Goal: Information Seeking & Learning: Learn about a topic

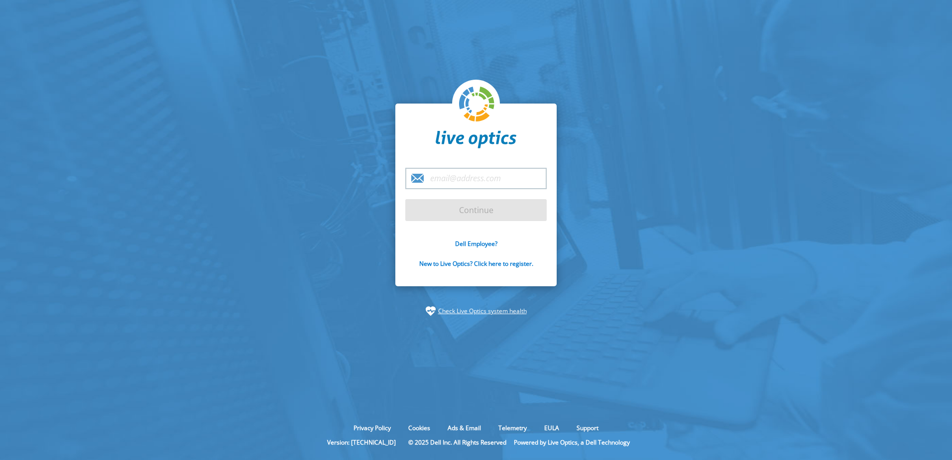
click at [461, 178] on input "email" at bounding box center [475, 178] width 141 height 21
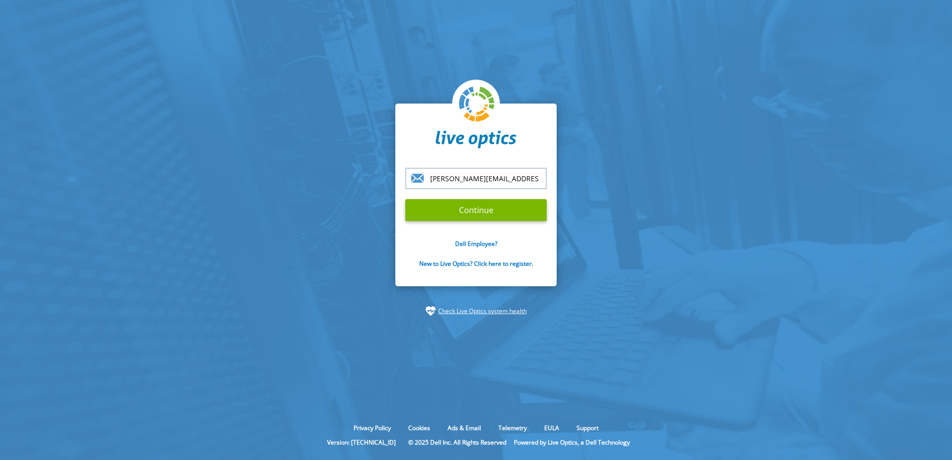
type input "[PERSON_NAME][EMAIL_ADDRESS][PERSON_NAME][DOMAIN_NAME]"
click at [651, 187] on section "mike.conrad@fredericton.ca Continue Dell Employee? New to Live Optics? Click he…" at bounding box center [476, 210] width 952 height 420
click at [464, 214] on input "Continue" at bounding box center [475, 210] width 141 height 22
click at [492, 210] on input "Continue" at bounding box center [475, 210] width 141 height 22
click at [438, 169] on input "[PERSON_NAME][EMAIL_ADDRESS][PERSON_NAME][DOMAIN_NAME]" at bounding box center [475, 178] width 141 height 21
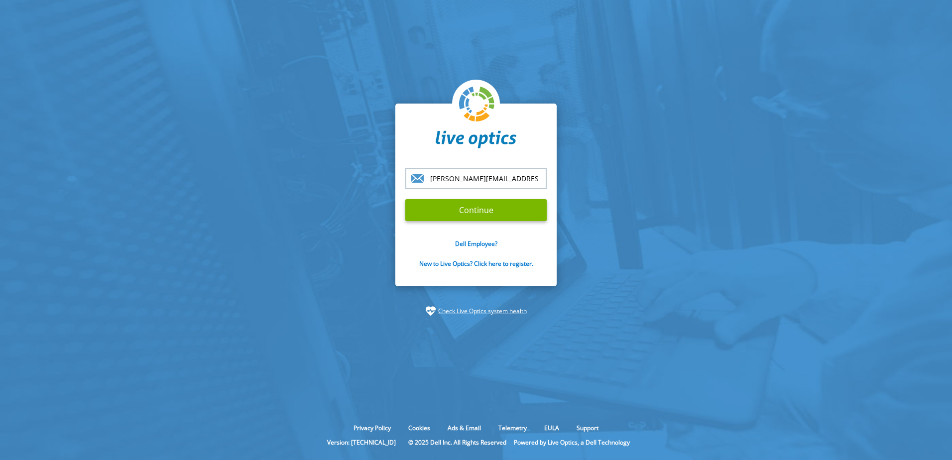
click at [462, 183] on input "[PERSON_NAME][EMAIL_ADDRESS][PERSON_NAME][DOMAIN_NAME]" at bounding box center [475, 178] width 141 height 21
click at [405, 199] on input "Continue" at bounding box center [475, 210] width 141 height 22
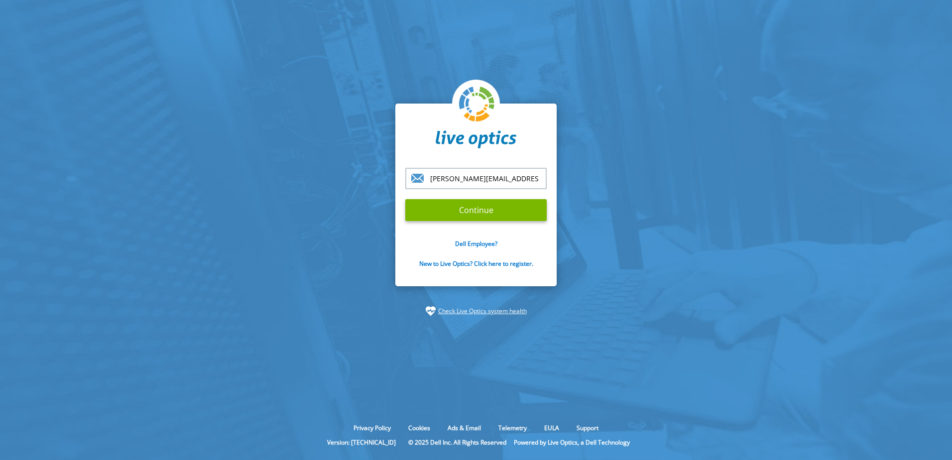
click at [405, 199] on input "Continue" at bounding box center [475, 210] width 141 height 22
click at [304, 168] on section "mike.conrad@fredericton.ca Continue Dell Employee? New to Live Optics? Click he…" at bounding box center [476, 210] width 952 height 420
click at [478, 311] on link "Check Live Optics system health" at bounding box center [482, 311] width 89 height 10
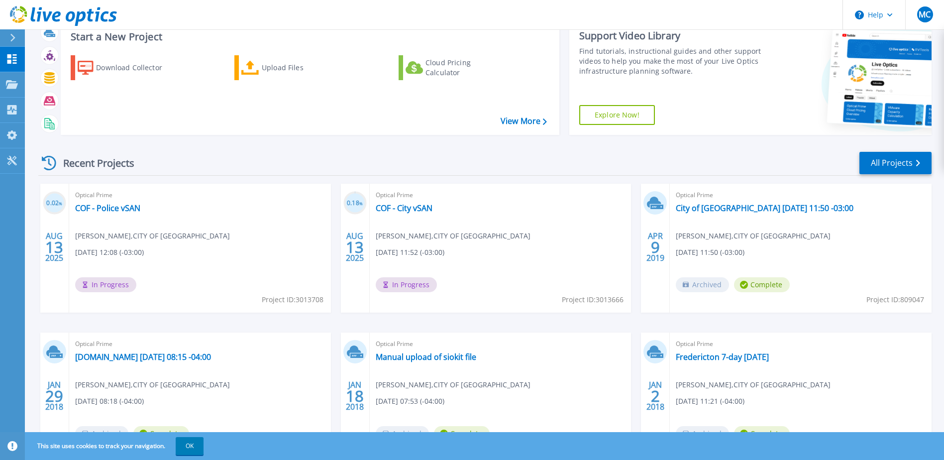
scroll to position [92, 0]
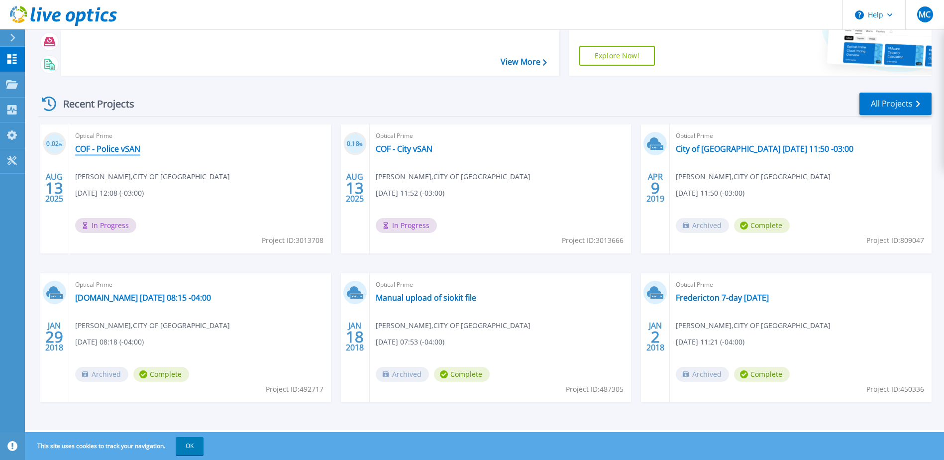
click at [97, 148] on link "COF - Police vSAN" at bounding box center [107, 149] width 65 height 10
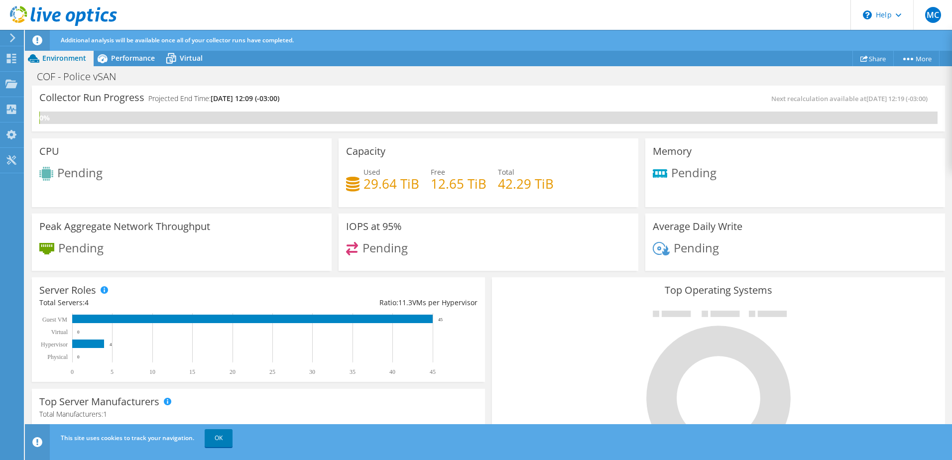
click at [9, 40] on icon at bounding box center [12, 37] width 7 height 9
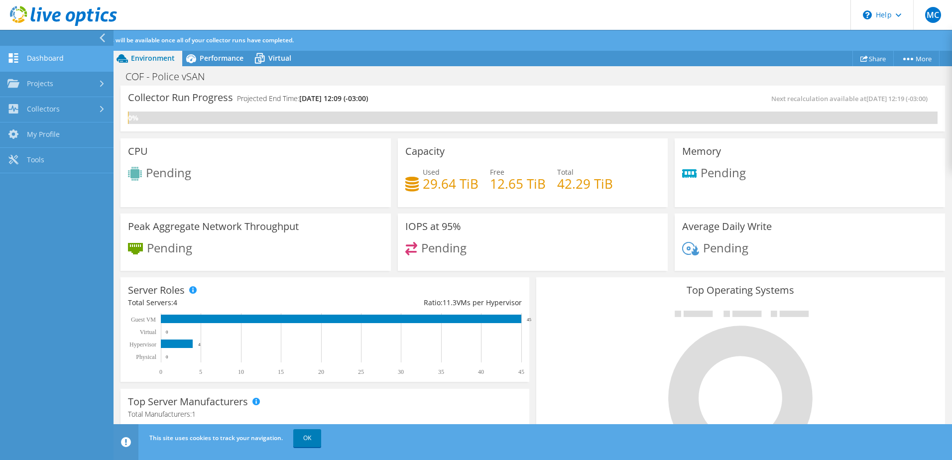
click at [44, 59] on link "Dashboard" at bounding box center [56, 58] width 113 height 25
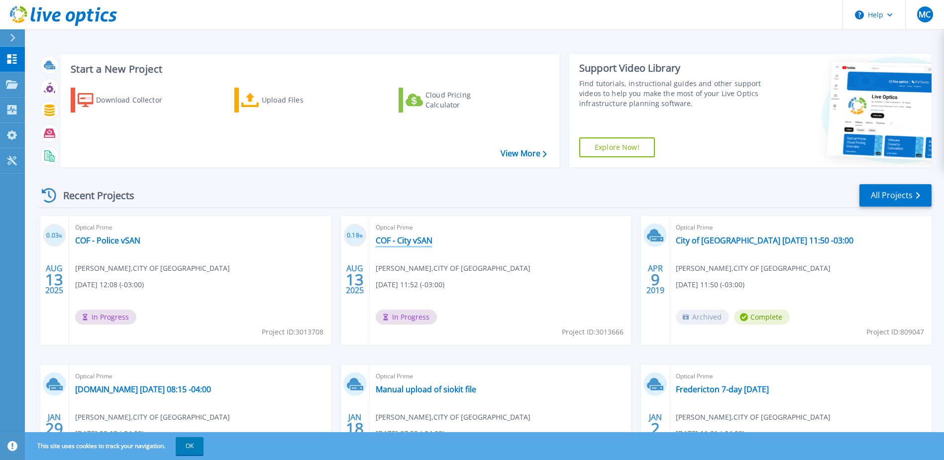
click at [398, 242] on link "COF - City vSAN" at bounding box center [404, 240] width 57 height 10
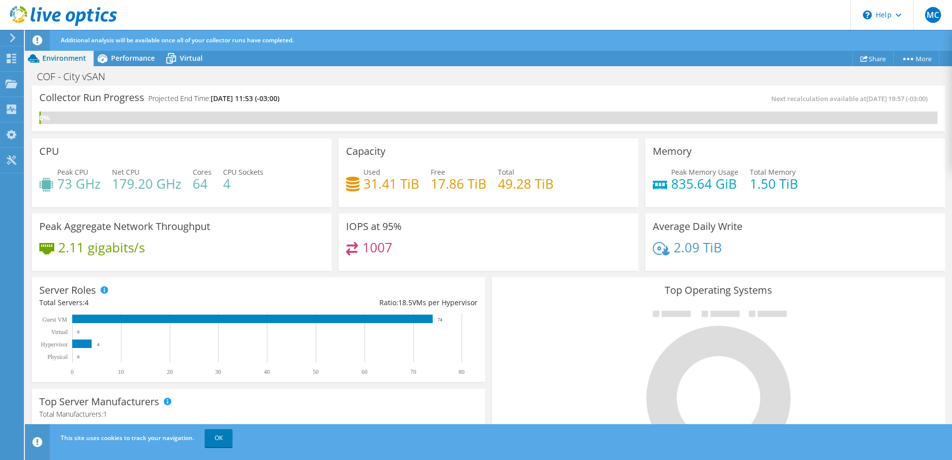
scroll to position [291, 0]
drag, startPoint x: 48, startPoint y: 229, endPoint x: 262, endPoint y: 233, distance: 214.1
click at [262, 233] on div "Peak Aggregate Network Throughput 2.11 gigabits/s" at bounding box center [182, 243] width 300 height 58
click at [214, 248] on div "2.11 gigabits/s" at bounding box center [181, 252] width 285 height 21
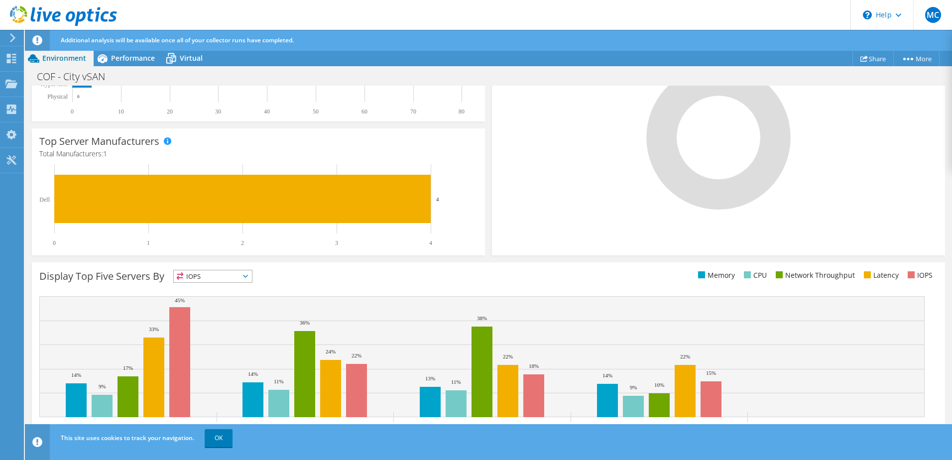
scroll to position [263, 0]
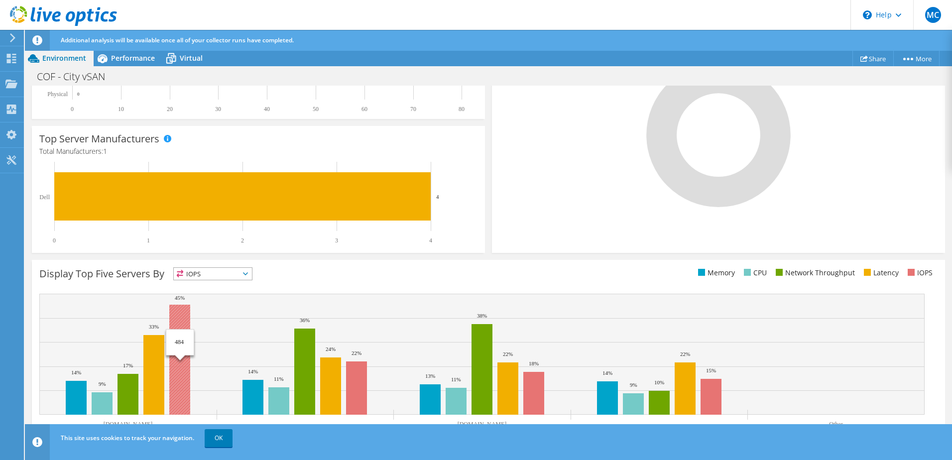
click at [179, 313] on rect at bounding box center [179, 360] width 21 height 110
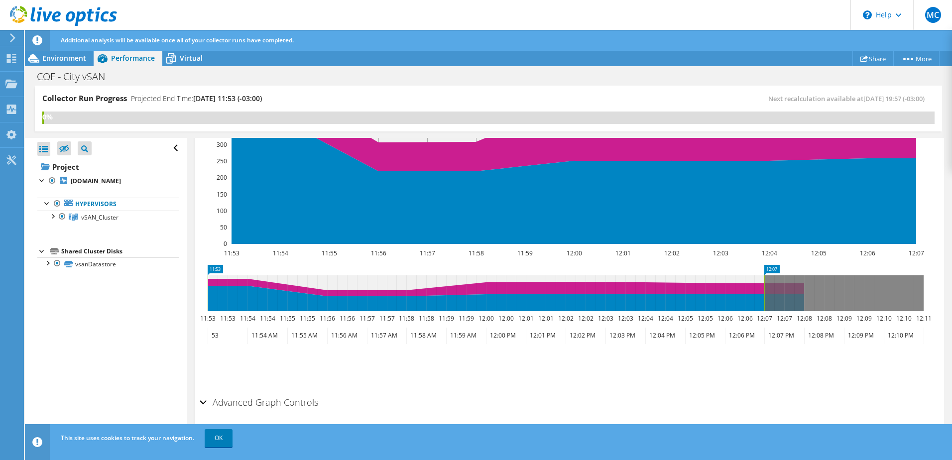
scroll to position [707, 0]
click at [191, 55] on span "Virtual" at bounding box center [191, 57] width 23 height 9
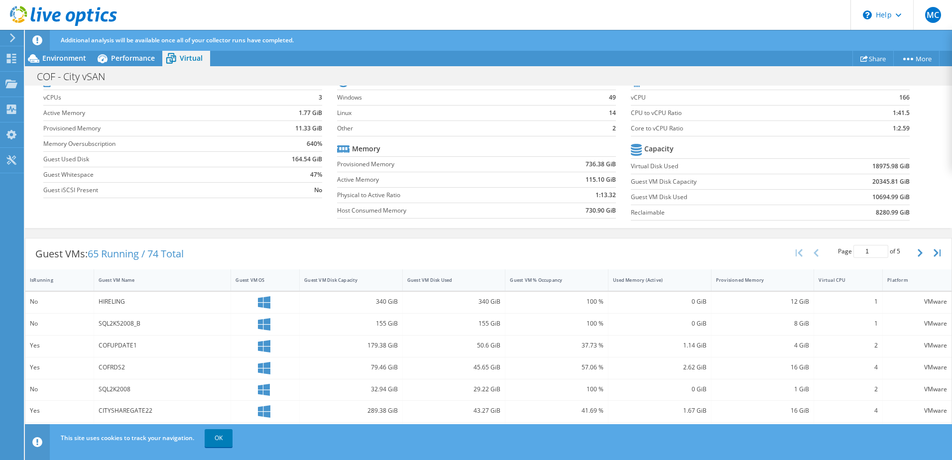
scroll to position [0, 0]
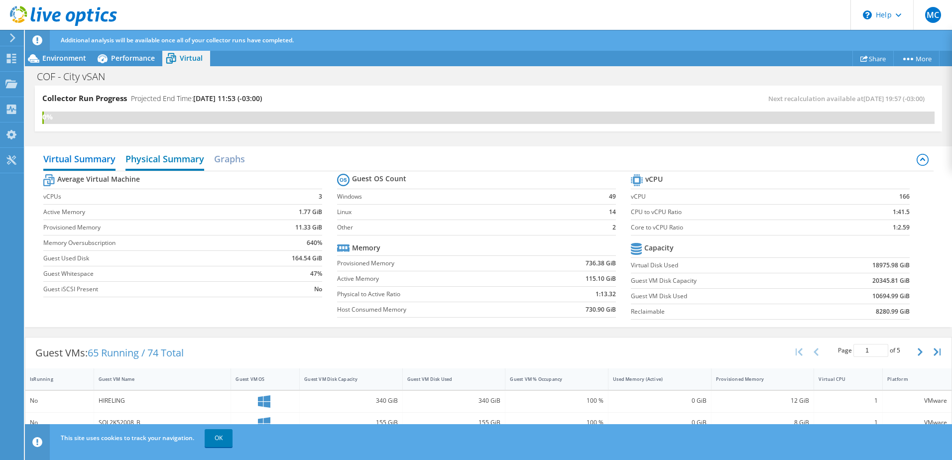
click at [157, 154] on h2 "Physical Summary" at bounding box center [164, 160] width 79 height 22
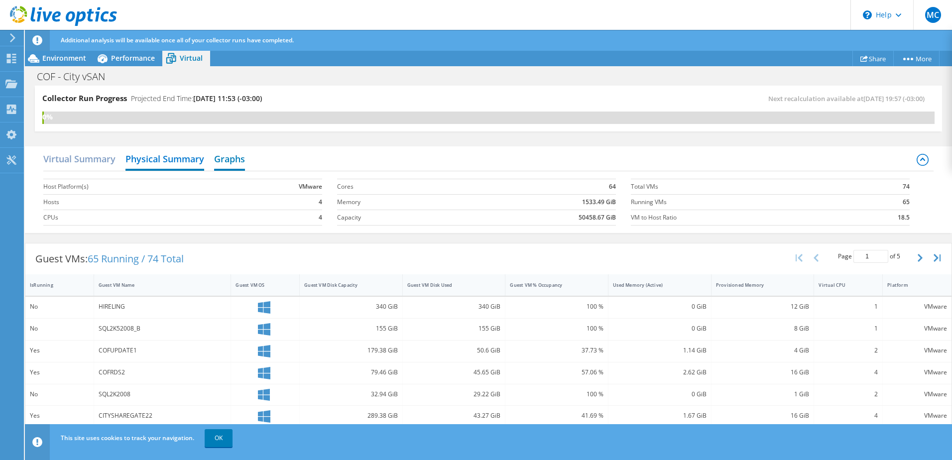
click at [228, 159] on h2 "Graphs" at bounding box center [229, 160] width 31 height 22
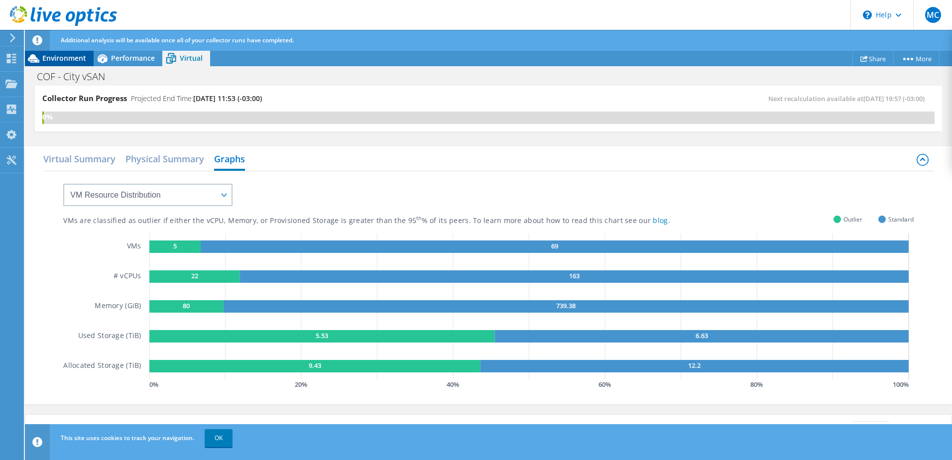
click at [31, 57] on icon at bounding box center [33, 58] width 11 height 8
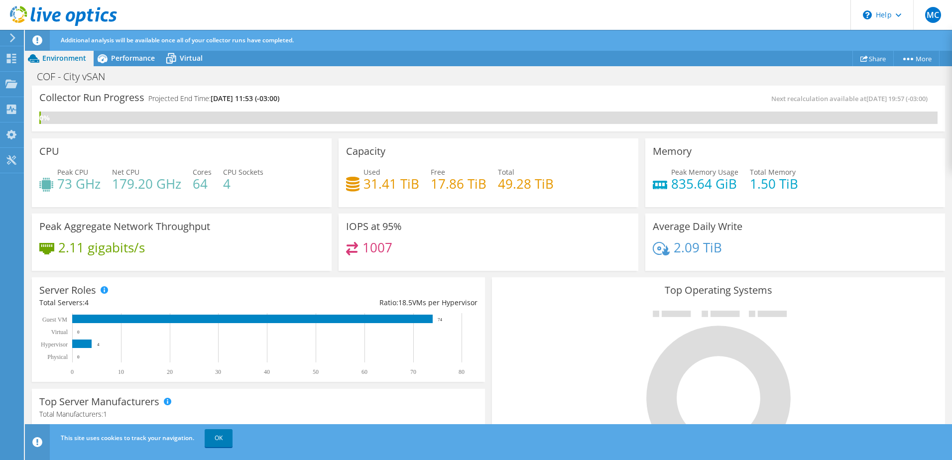
click at [13, 38] on icon at bounding box center [12, 37] width 7 height 9
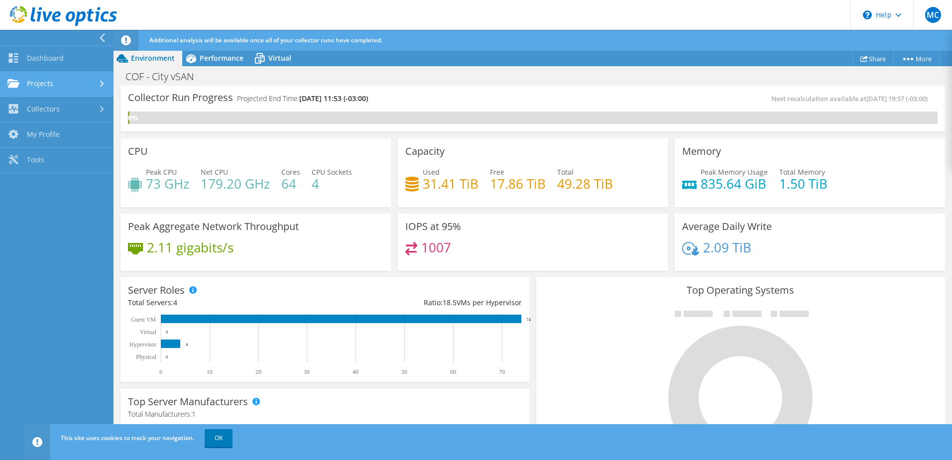
click at [44, 82] on link "Projects" at bounding box center [56, 84] width 113 height 25
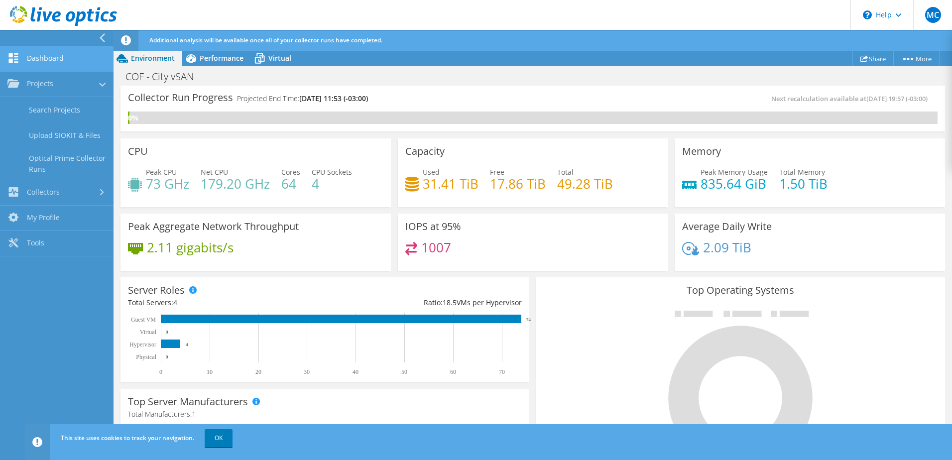
click at [38, 58] on link "Dashboard" at bounding box center [56, 58] width 113 height 25
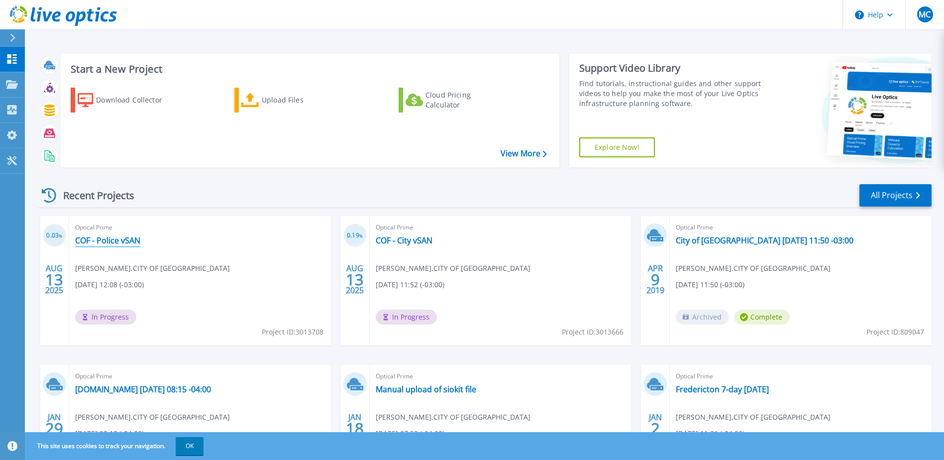
click at [99, 238] on link "COF - Police vSAN" at bounding box center [107, 240] width 65 height 10
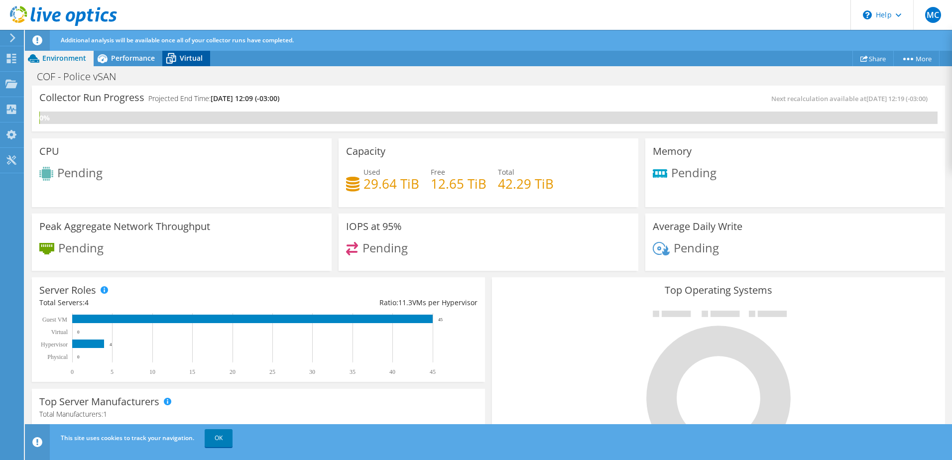
click at [187, 60] on span "Virtual" at bounding box center [191, 57] width 23 height 9
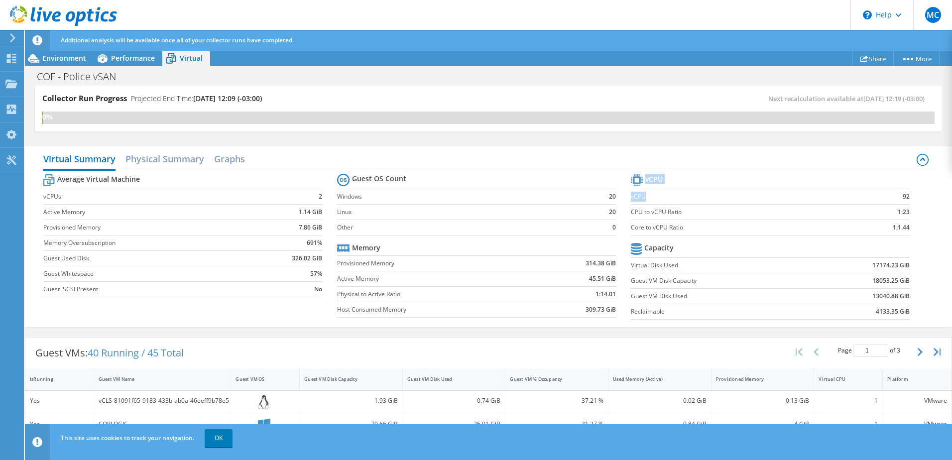
drag, startPoint x: 905, startPoint y: 197, endPoint x: 762, endPoint y: 197, distance: 143.8
click at [762, 197] on section "vCPU vCPU 92 CPU to vCPU Ratio 1:23 Core to vCPU Ratio 1:1.44 Capacity Virtual …" at bounding box center [778, 248] width 294 height 153
click at [759, 196] on label "vCPU" at bounding box center [738, 197] width 215 height 10
click at [130, 57] on span "Performance" at bounding box center [133, 57] width 44 height 9
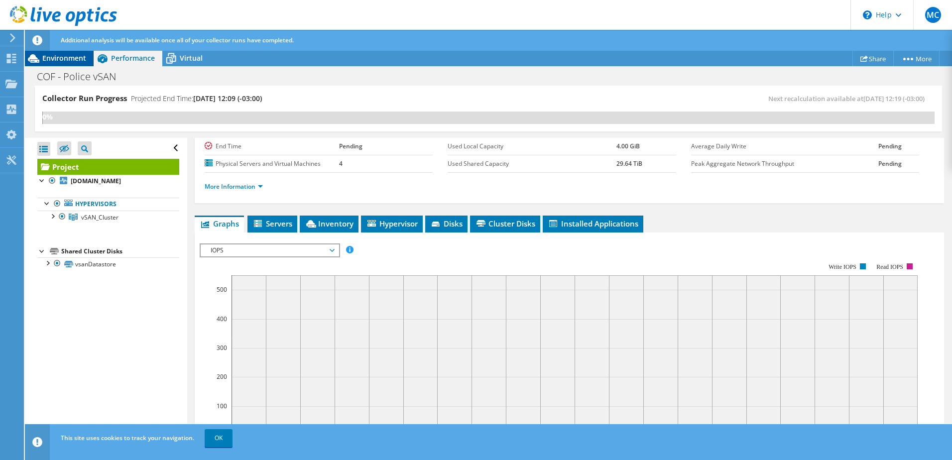
click at [64, 62] on span "Environment" at bounding box center [64, 57] width 44 height 9
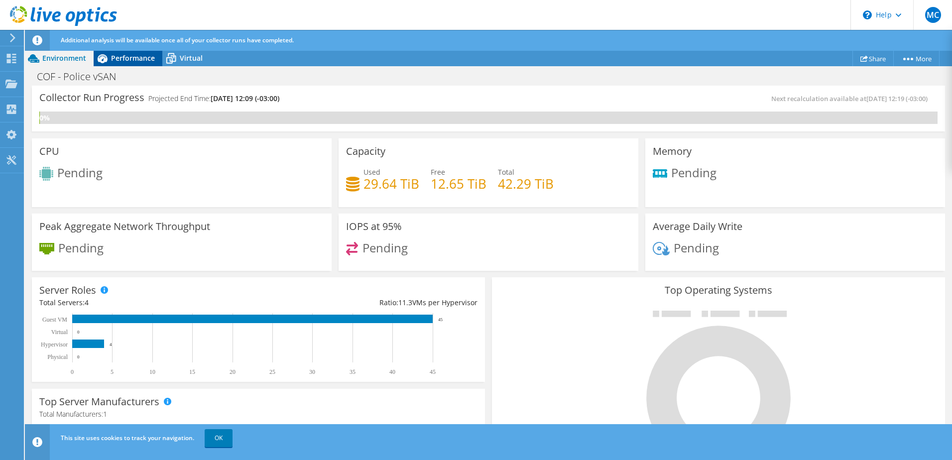
click at [127, 64] on div "Performance" at bounding box center [128, 58] width 69 height 16
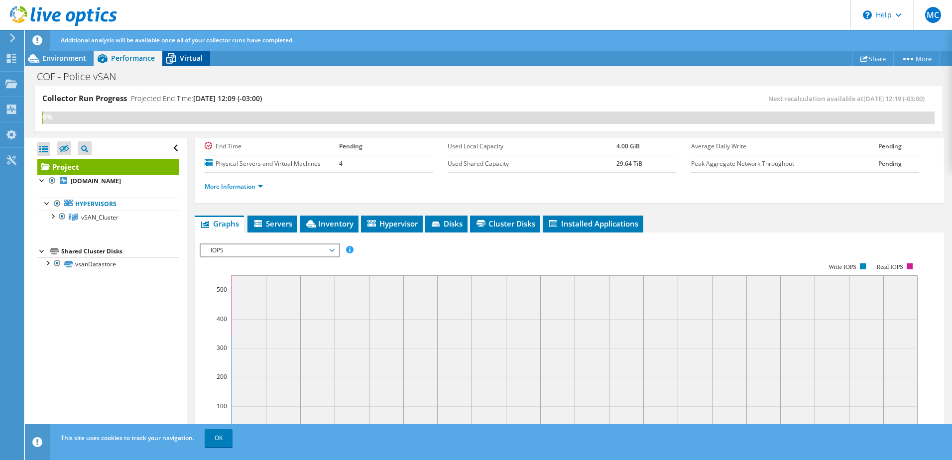
click at [199, 56] on span "Virtual" at bounding box center [191, 57] width 23 height 9
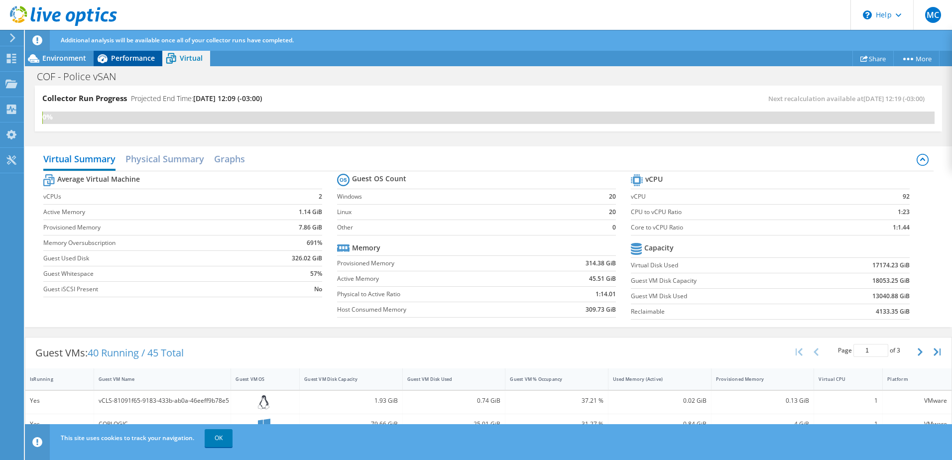
click at [132, 56] on span "Performance" at bounding box center [133, 57] width 44 height 9
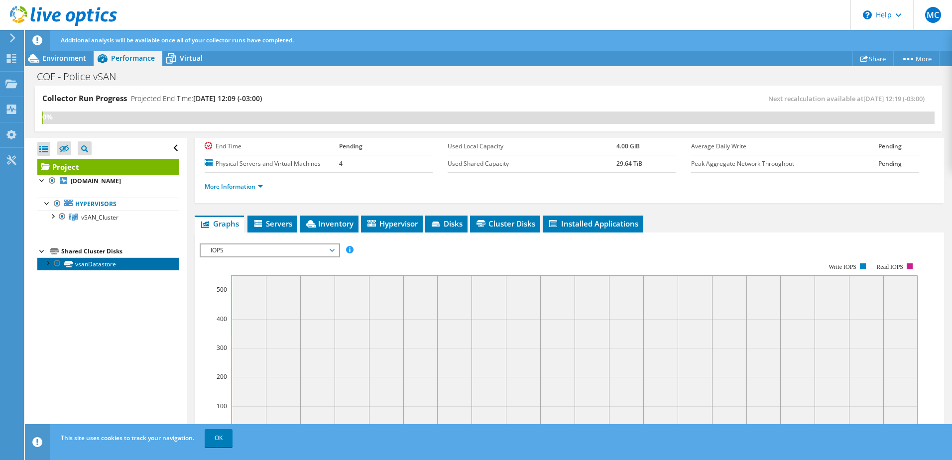
click at [101, 270] on link "vsanDatastore" at bounding box center [108, 263] width 142 height 13
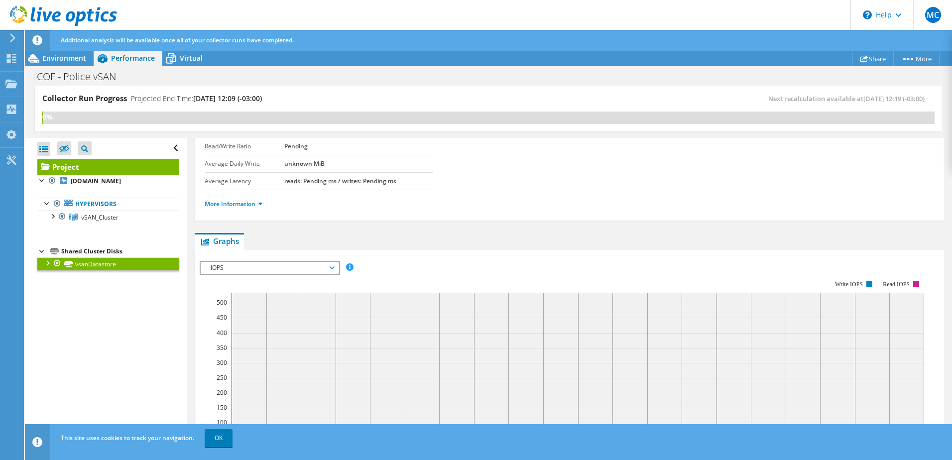
click at [46, 267] on div at bounding box center [47, 262] width 10 height 10
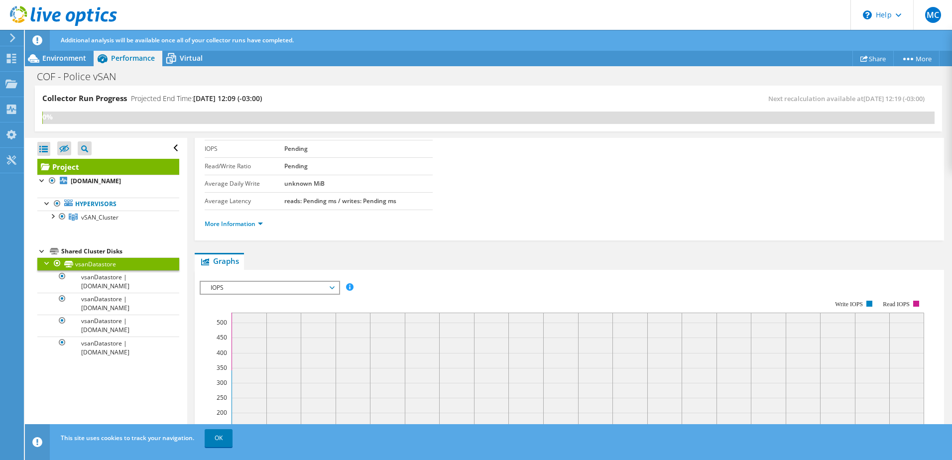
scroll to position [59, 0]
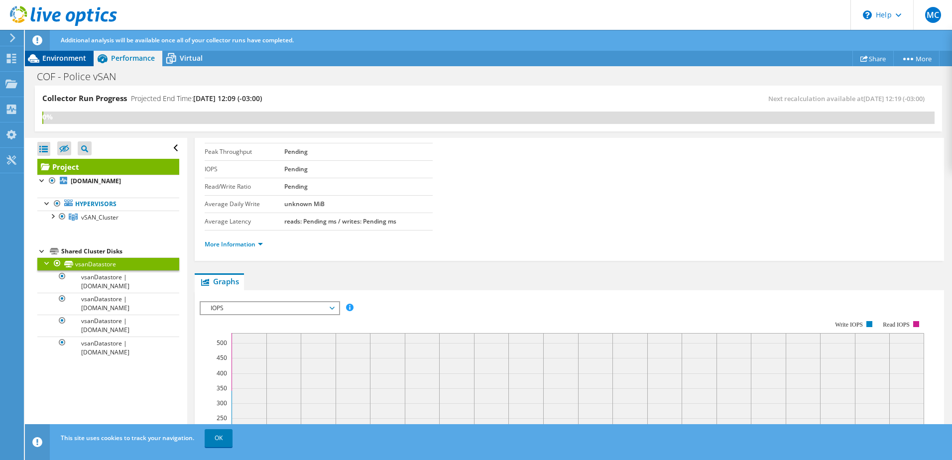
click at [64, 56] on span "Environment" at bounding box center [64, 57] width 44 height 9
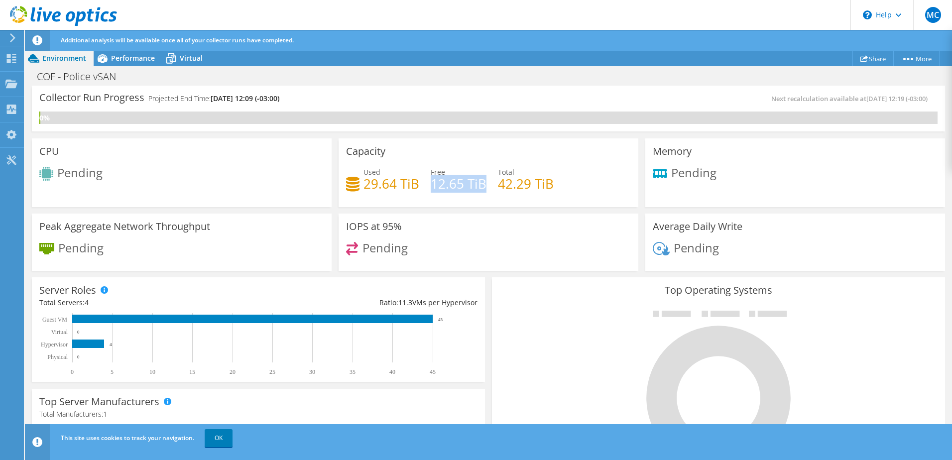
drag, startPoint x: 428, startPoint y: 183, endPoint x: 482, endPoint y: 183, distance: 53.8
click at [482, 183] on h4 "12.65 TiB" at bounding box center [459, 183] width 56 height 11
click at [510, 181] on h4 "42.29 TiB" at bounding box center [526, 183] width 56 height 11
drag, startPoint x: 493, startPoint y: 182, endPoint x: 554, endPoint y: 182, distance: 61.2
click at [554, 182] on div "Used 29.64 TiB Free 12.65 TiB Total 42.29 TiB" at bounding box center [488, 183] width 285 height 32
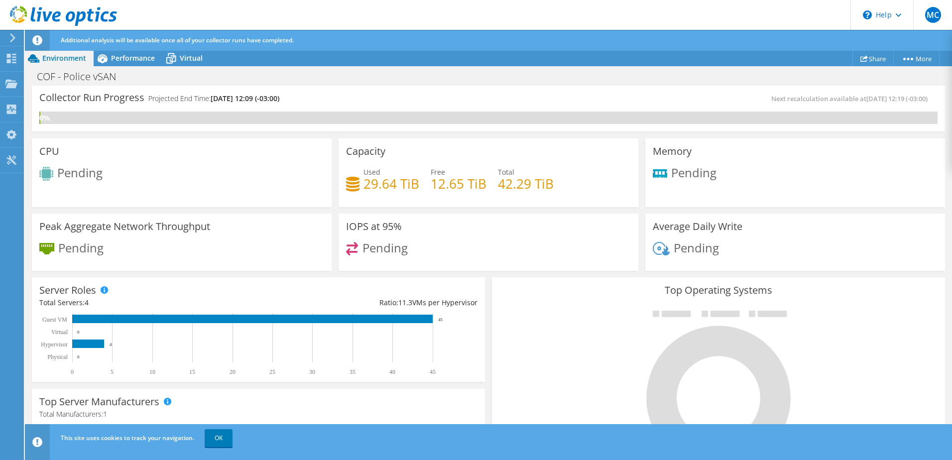
click at [554, 182] on div "Used 29.64 TiB Free 12.65 TiB Total 42.29 TiB" at bounding box center [488, 183] width 285 height 32
drag, startPoint x: 729, startPoint y: 175, endPoint x: 666, endPoint y: 170, distance: 62.9
click at [666, 170] on div "Pending" at bounding box center [795, 177] width 285 height 21
click at [576, 172] on div "Used 29.64 TiB Free 12.65 TiB Total 42.29 TiB" at bounding box center [488, 183] width 285 height 32
drag, startPoint x: 723, startPoint y: 248, endPoint x: 490, endPoint y: 239, distance: 233.1
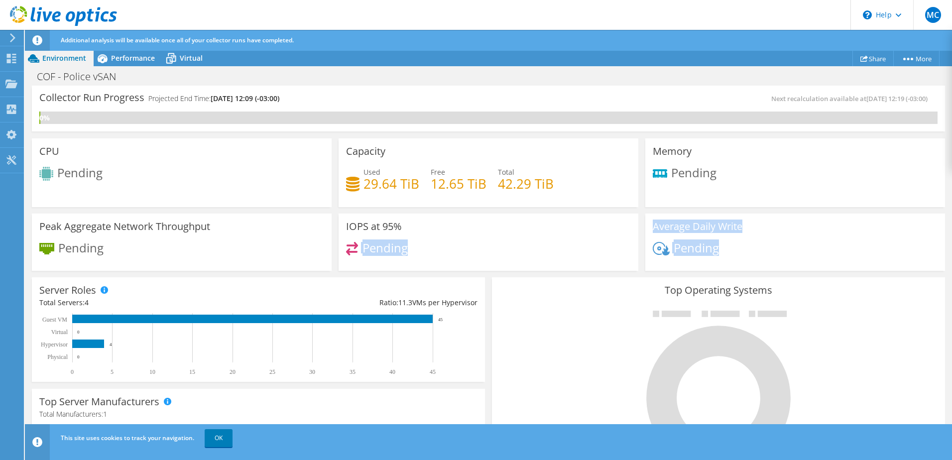
click at [490, 239] on div "CPU Pending Capacity Used 29.64 TiB Free 12.65 TiB Total 42.29 TiB Memory Pendi…" at bounding box center [488, 204] width 920 height 139
click at [112, 59] on span "Performance" at bounding box center [133, 57] width 44 height 9
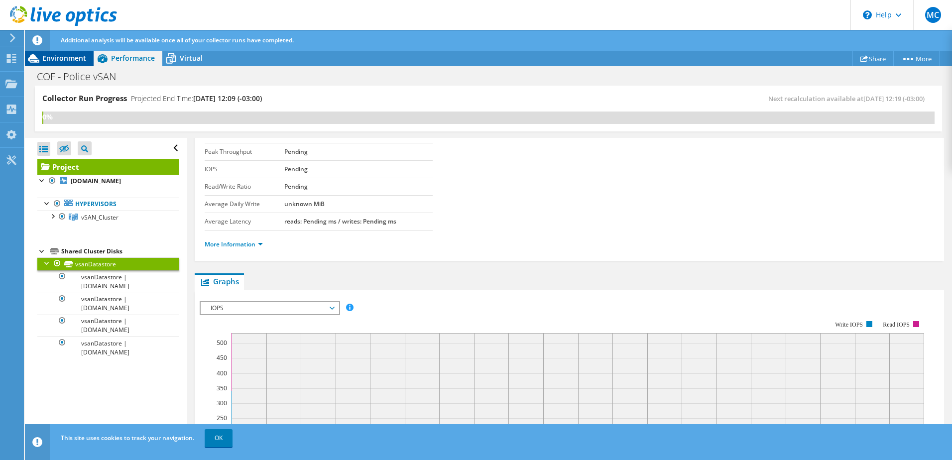
click at [72, 59] on span "Environment" at bounding box center [64, 57] width 44 height 9
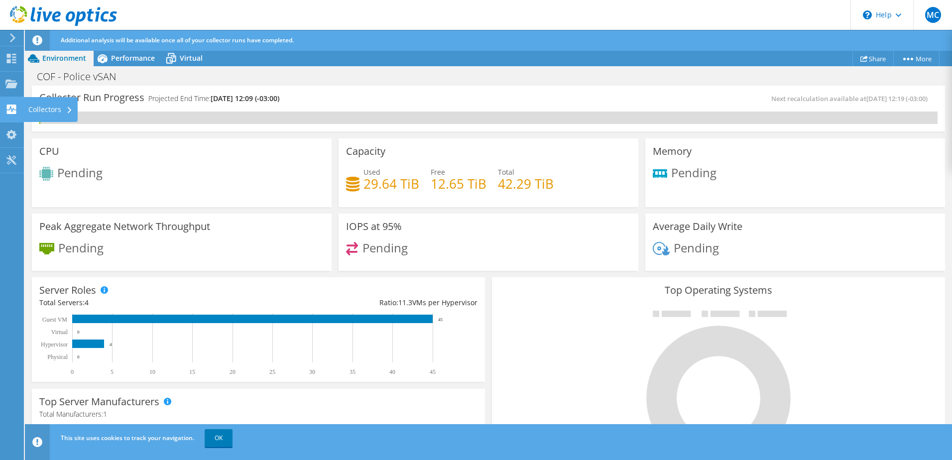
click at [49, 104] on div "Collectors" at bounding box center [50, 109] width 54 height 25
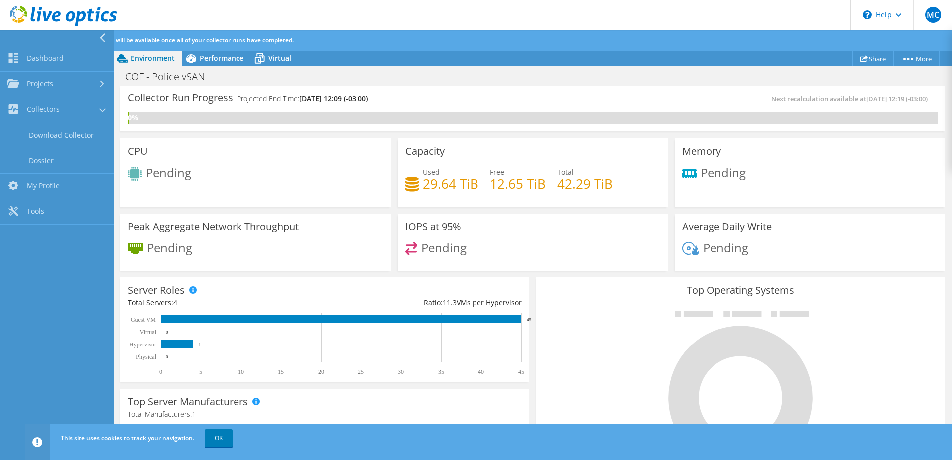
click at [70, 381] on nav "Dashboard Projects Search Projects Upload SIOKIT & Files Optical Prime Collecto…" at bounding box center [56, 245] width 113 height 430
click at [216, 437] on link "OK" at bounding box center [219, 438] width 28 height 18
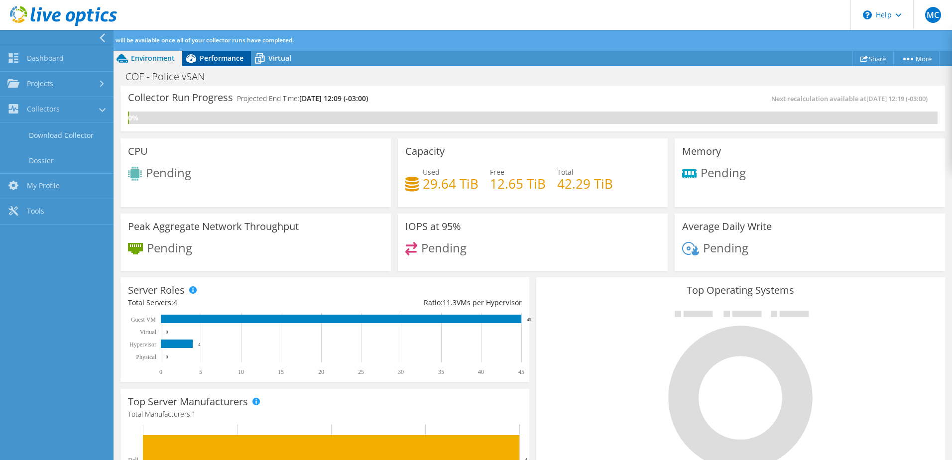
click at [237, 58] on span "Performance" at bounding box center [222, 57] width 44 height 9
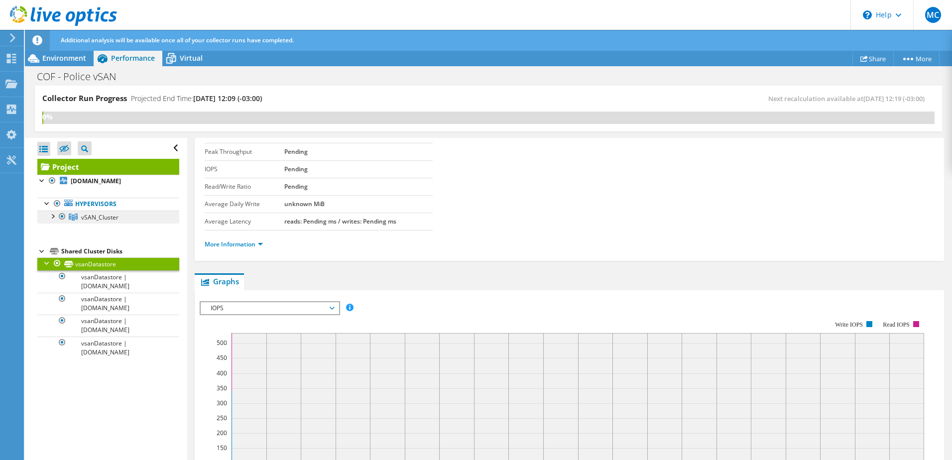
click at [100, 221] on span "vSAN_Cluster" at bounding box center [99, 217] width 37 height 8
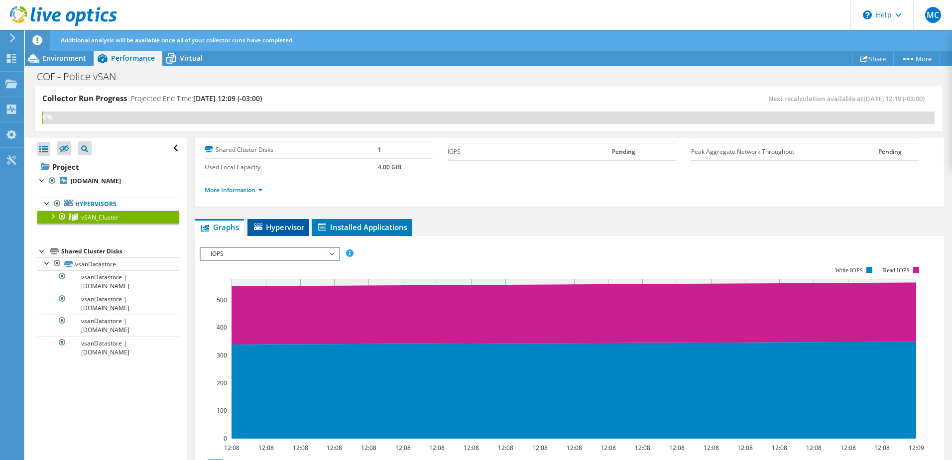
click at [296, 230] on span "Hypervisor" at bounding box center [278, 227] width 52 height 10
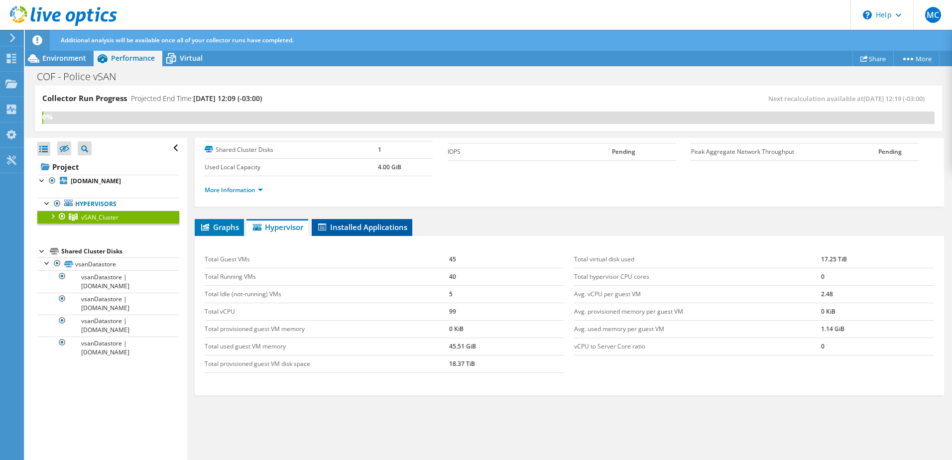
click at [381, 230] on span "Installed Applications" at bounding box center [362, 227] width 91 height 10
